Goal: Find specific page/section: Find specific page/section

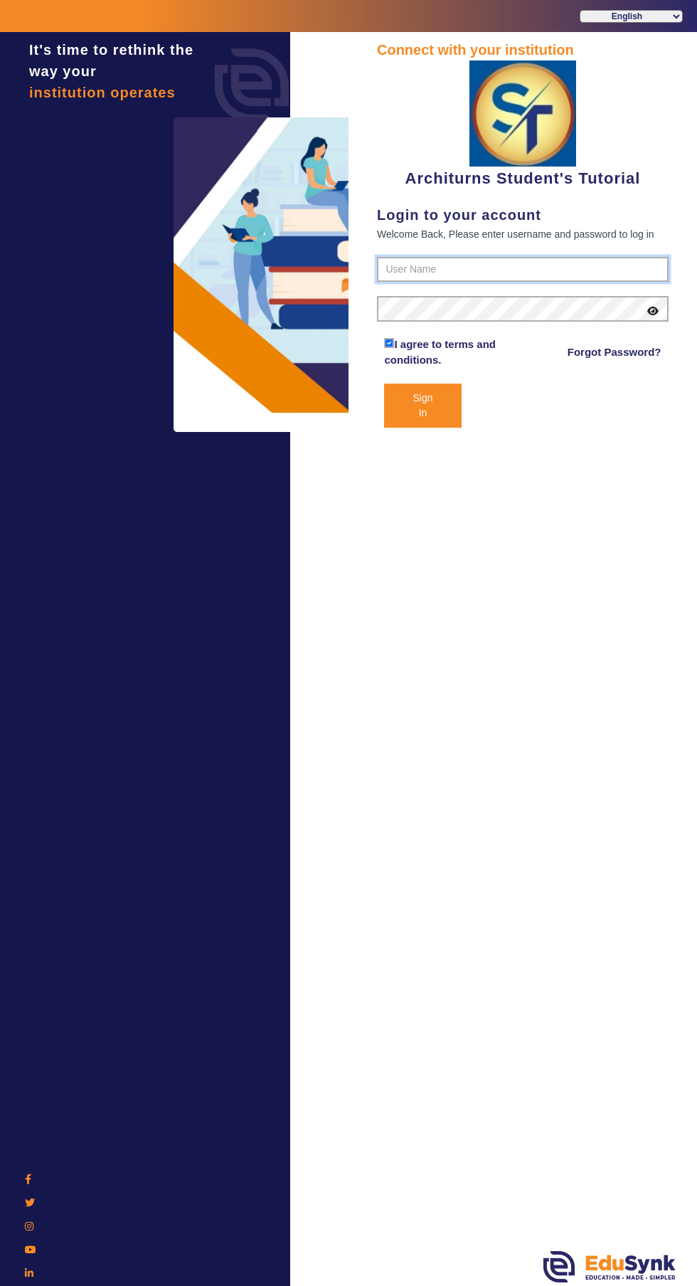
click at [459, 270] on input "text" at bounding box center [523, 270] width 292 height 26
type input "9890876380"
click at [384, 384] on button "Sign In" at bounding box center [422, 406] width 77 height 44
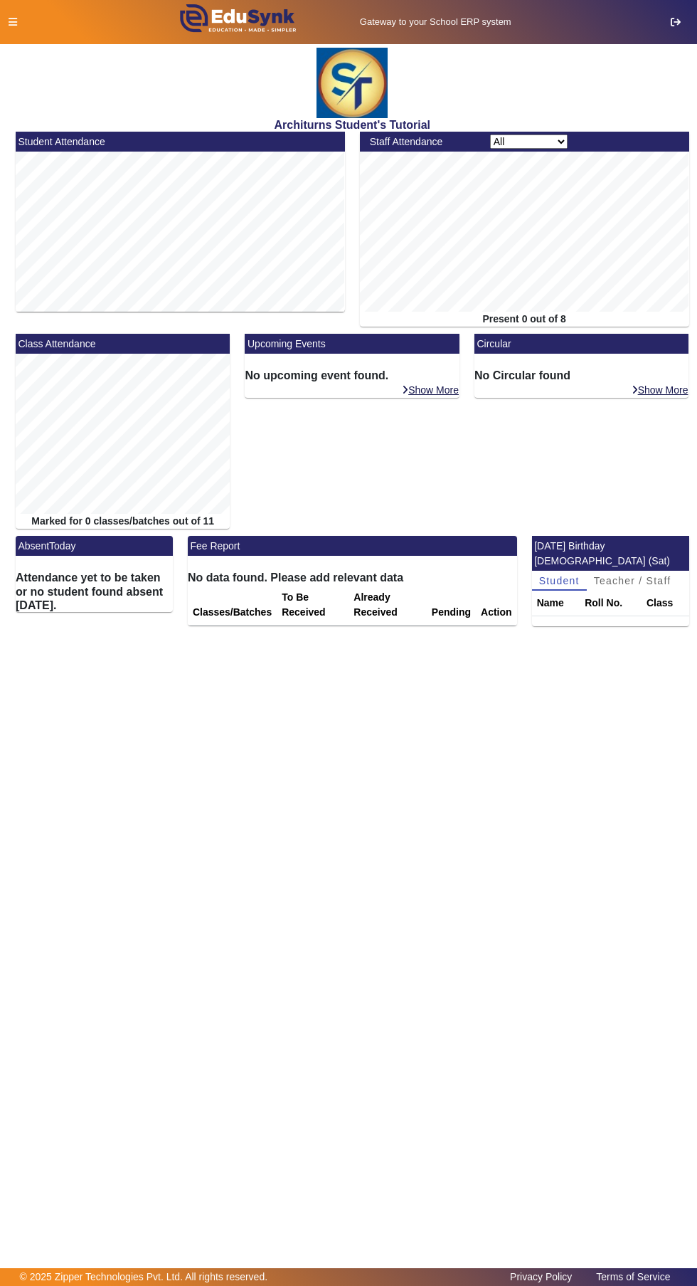
click at [12, 21] on icon at bounding box center [13, 22] width 9 height 10
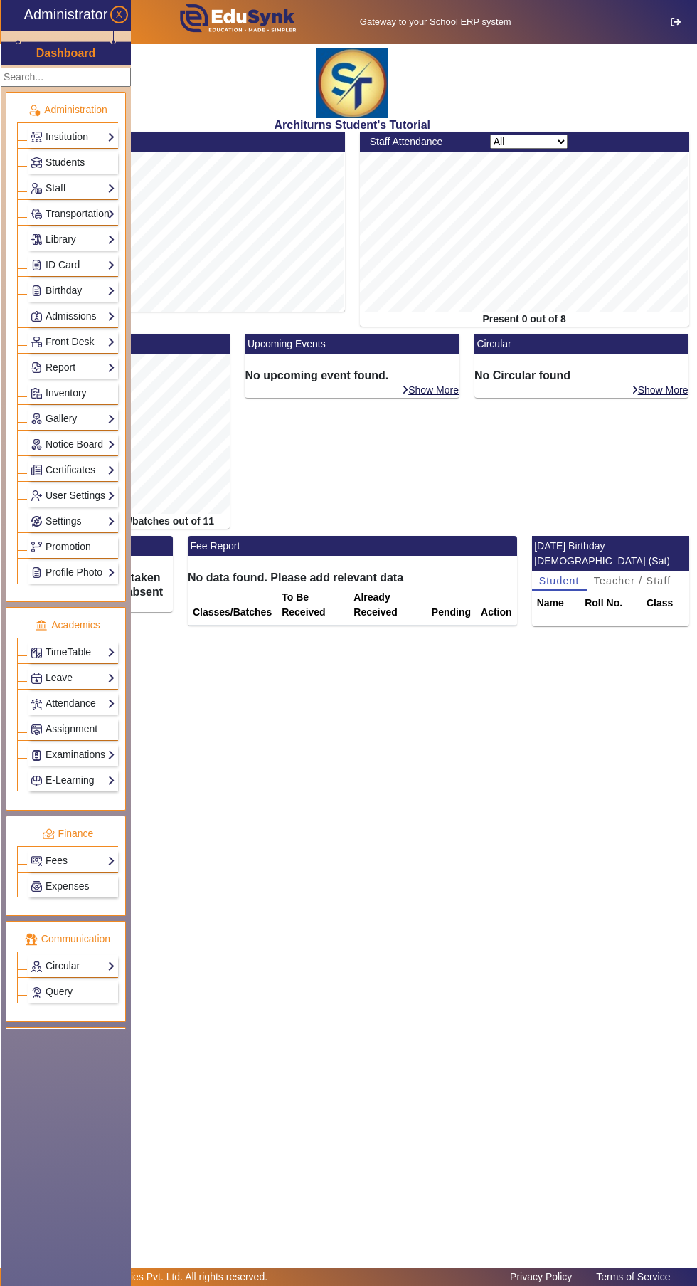
click at [94, 159] on link "Students" at bounding box center [73, 162] width 85 height 16
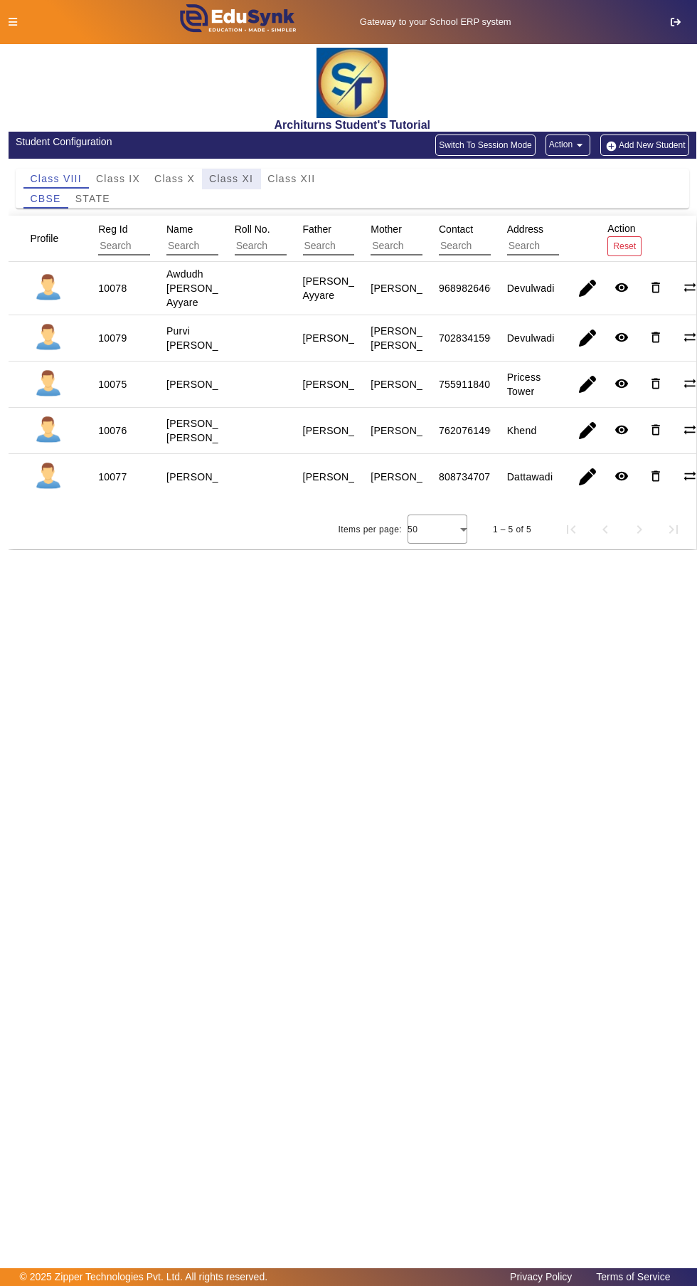
click at [238, 176] on span "Class XI" at bounding box center [231, 179] width 44 height 10
